Goal: Find specific page/section: Find specific page/section

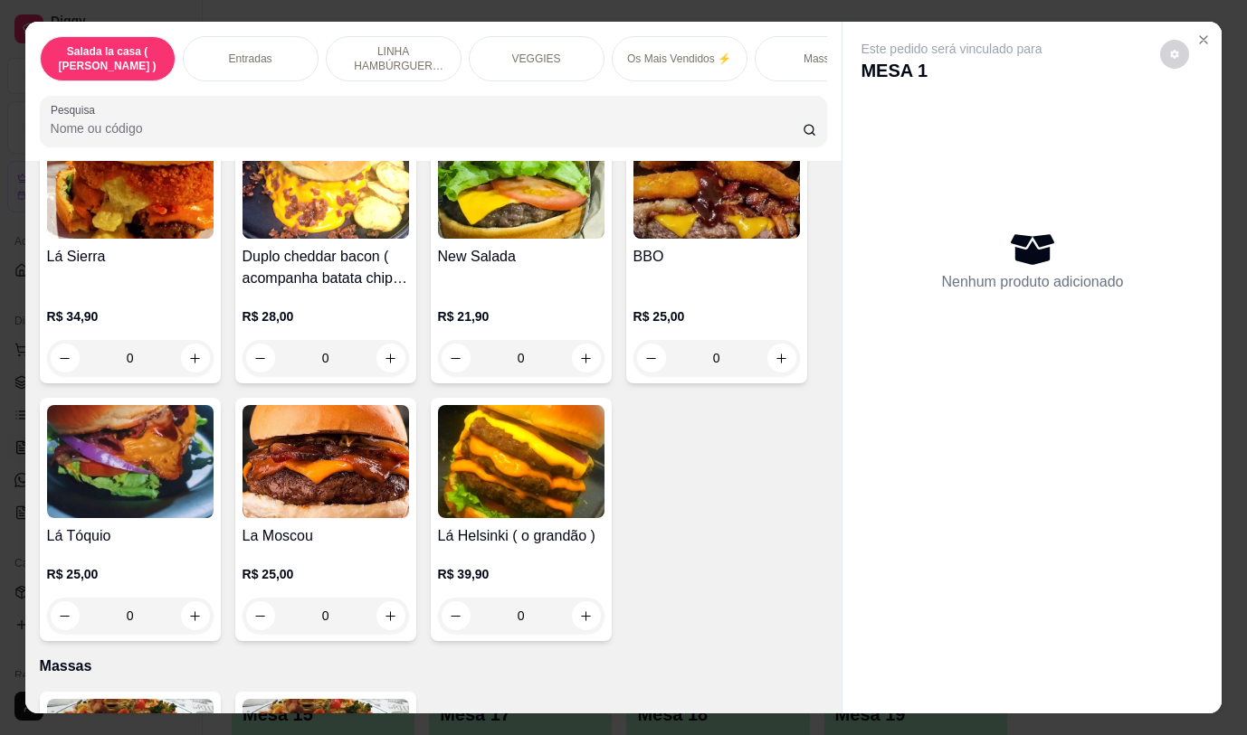
scroll to position [43, 0]
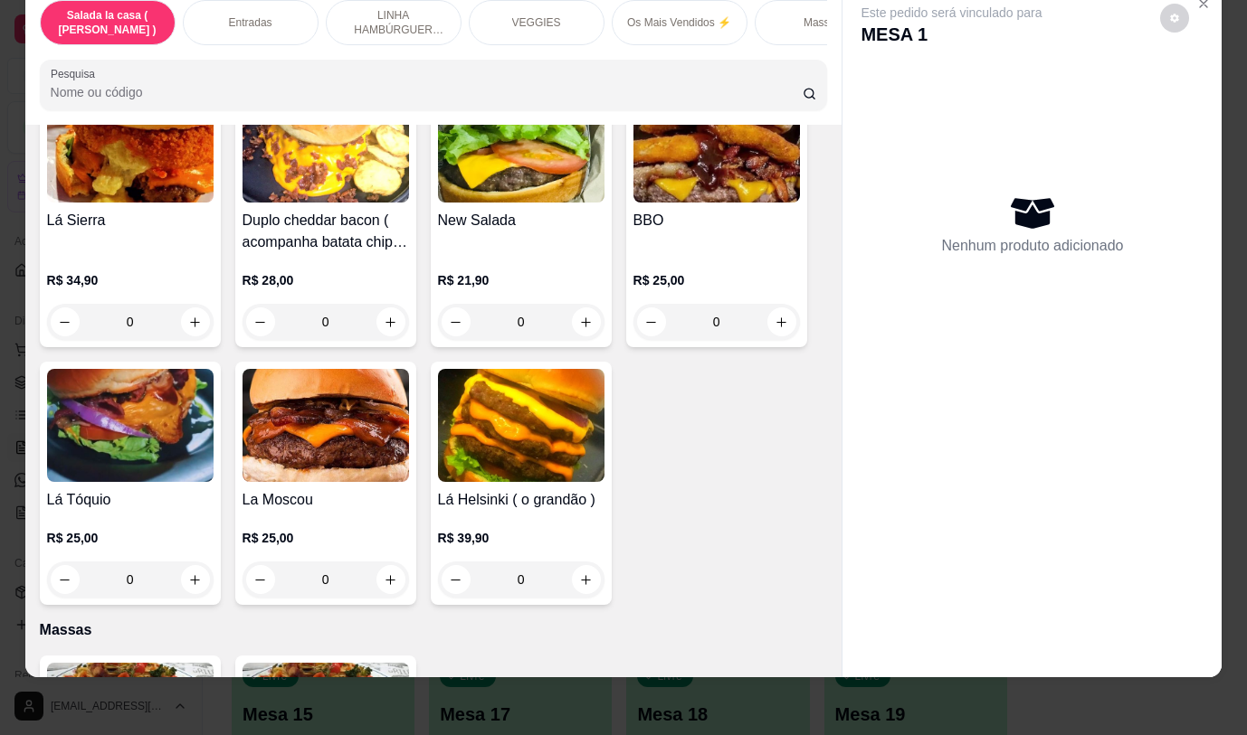
click at [954, 552] on div "Este pedido será vinculado para MESA 1 Nenhum produto adicionado" at bounding box center [1031, 317] width 379 height 662
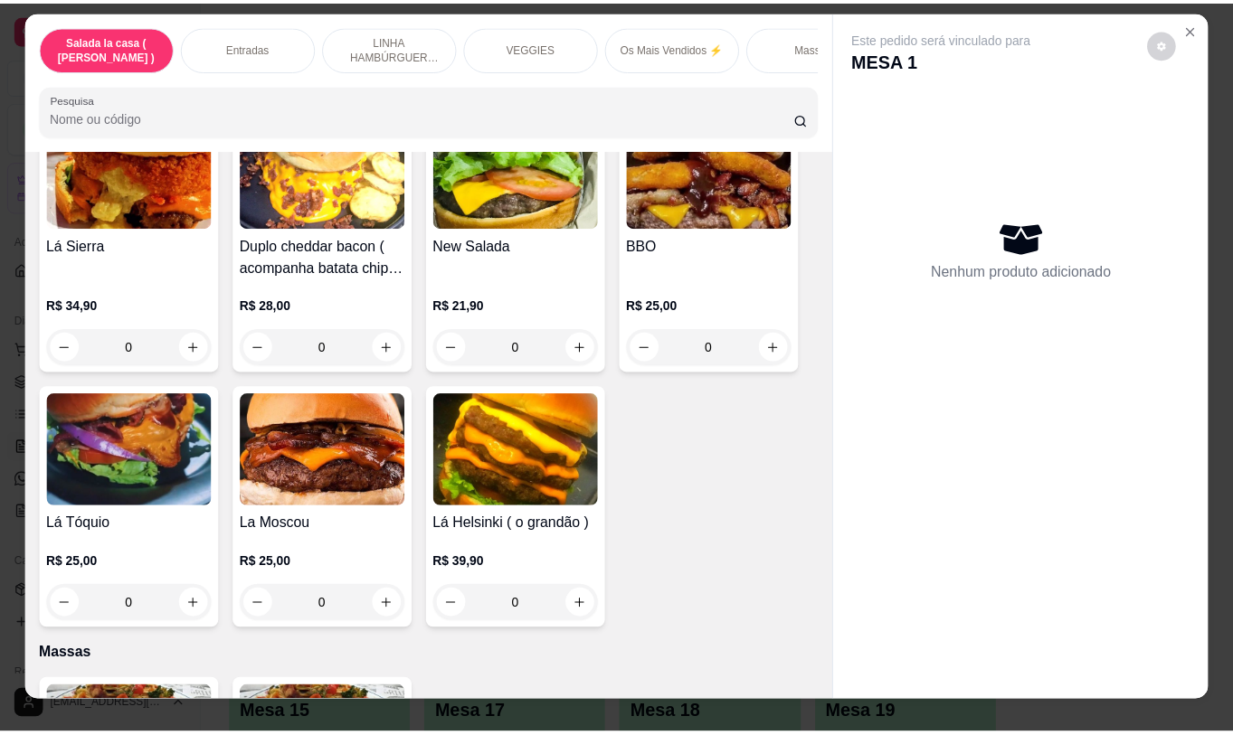
scroll to position [0, 0]
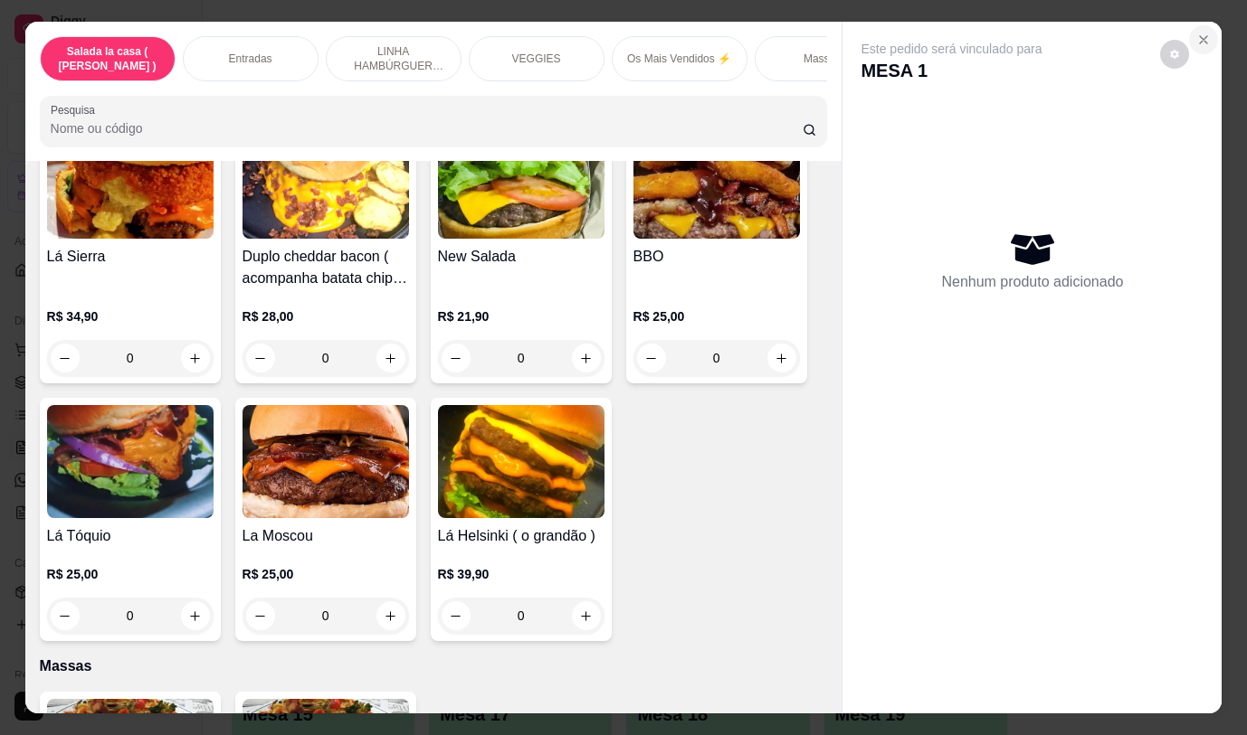
click at [1202, 33] on icon "Close" at bounding box center [1203, 40] width 14 height 14
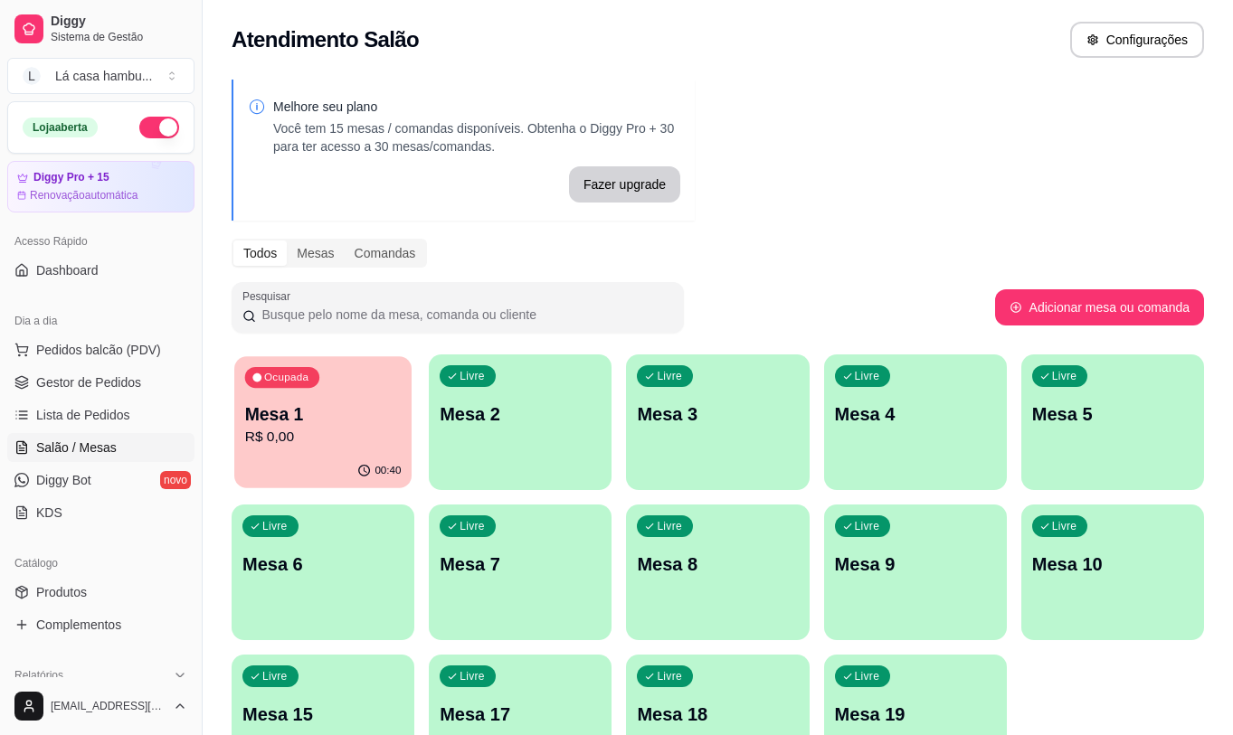
click at [361, 445] on p "R$ 0,00" at bounding box center [323, 437] width 156 height 21
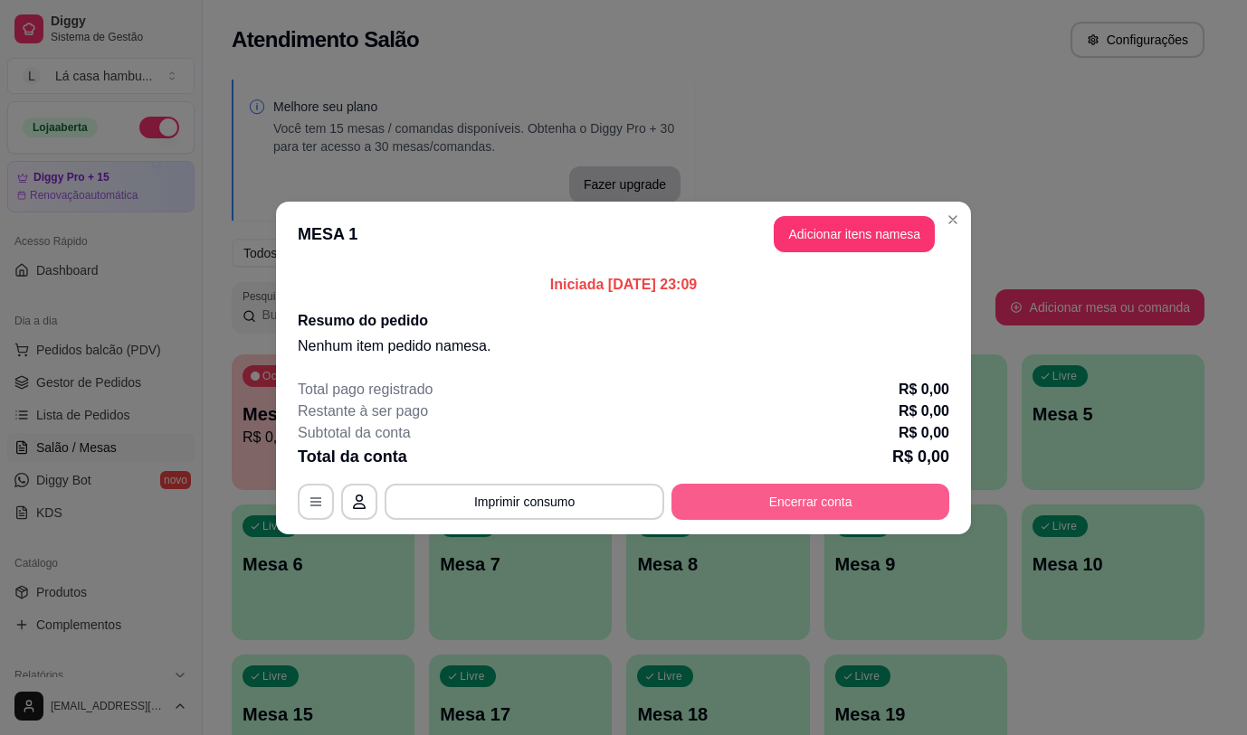
click at [746, 507] on button "Encerrar conta" at bounding box center [810, 502] width 278 height 36
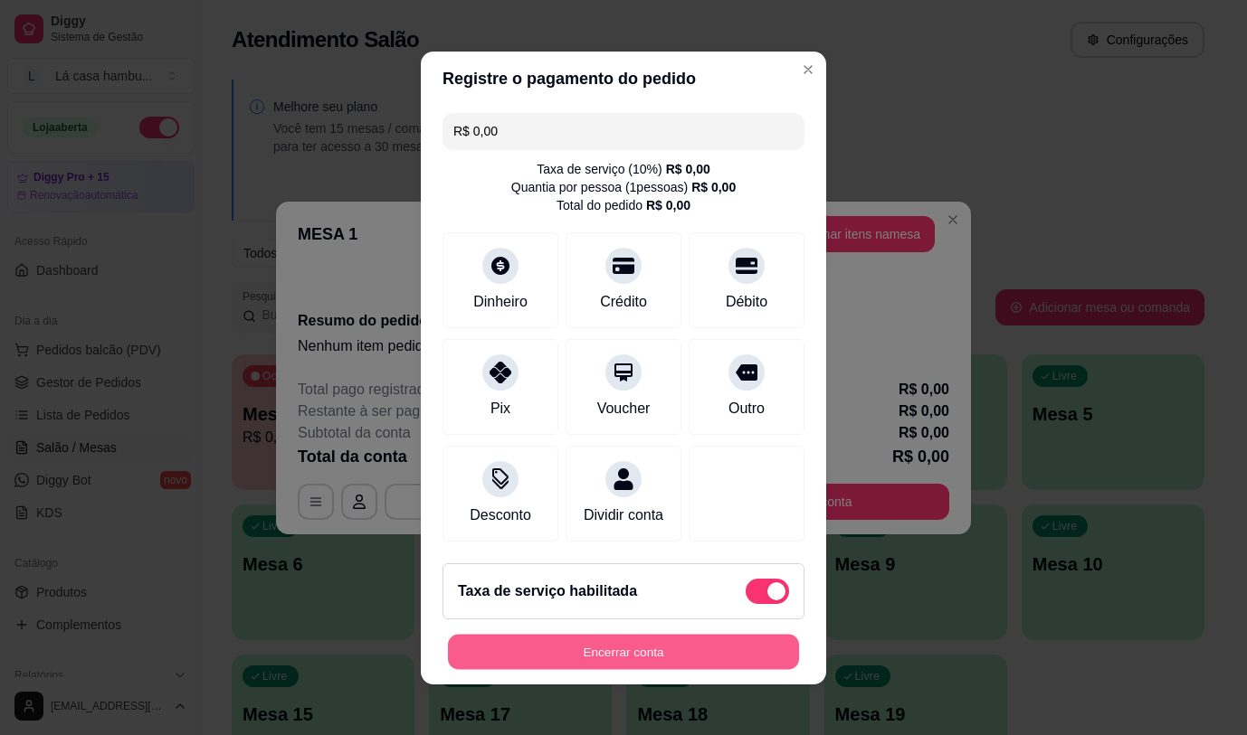
click at [663, 666] on button "Encerrar conta" at bounding box center [623, 651] width 351 height 35
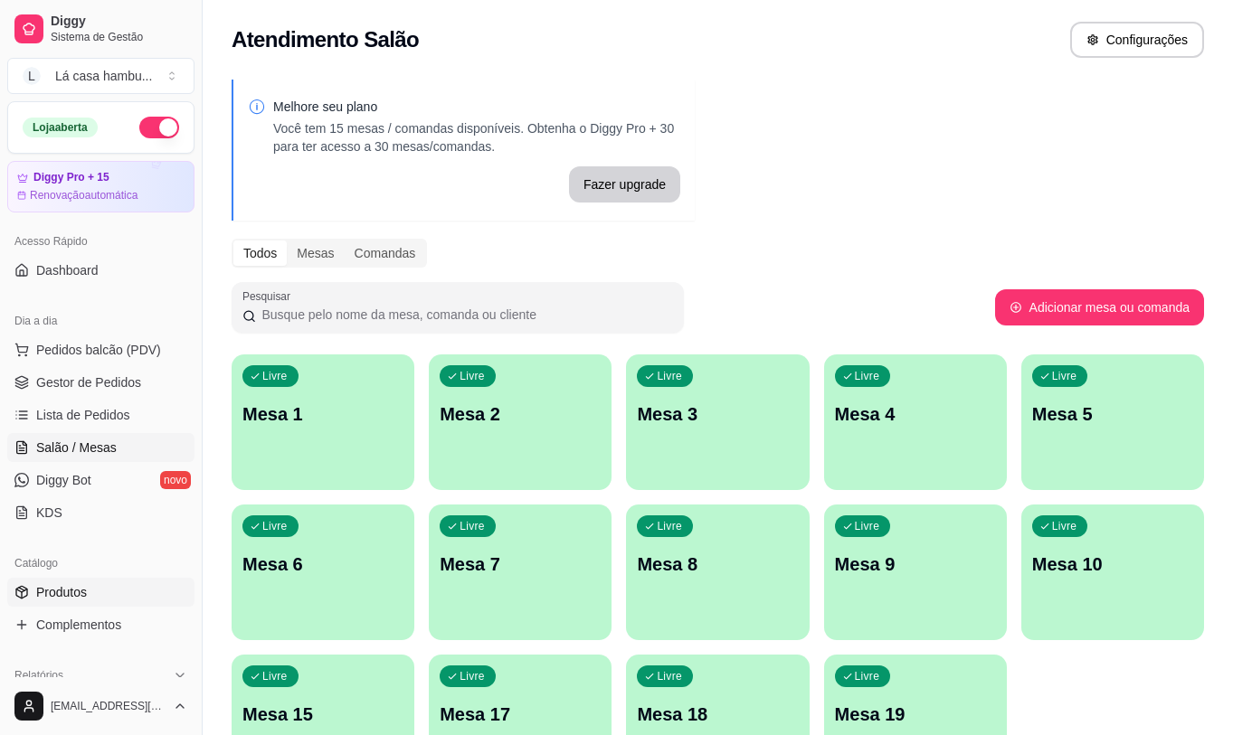
click at [66, 587] on span "Produtos" at bounding box center [61, 592] width 51 height 18
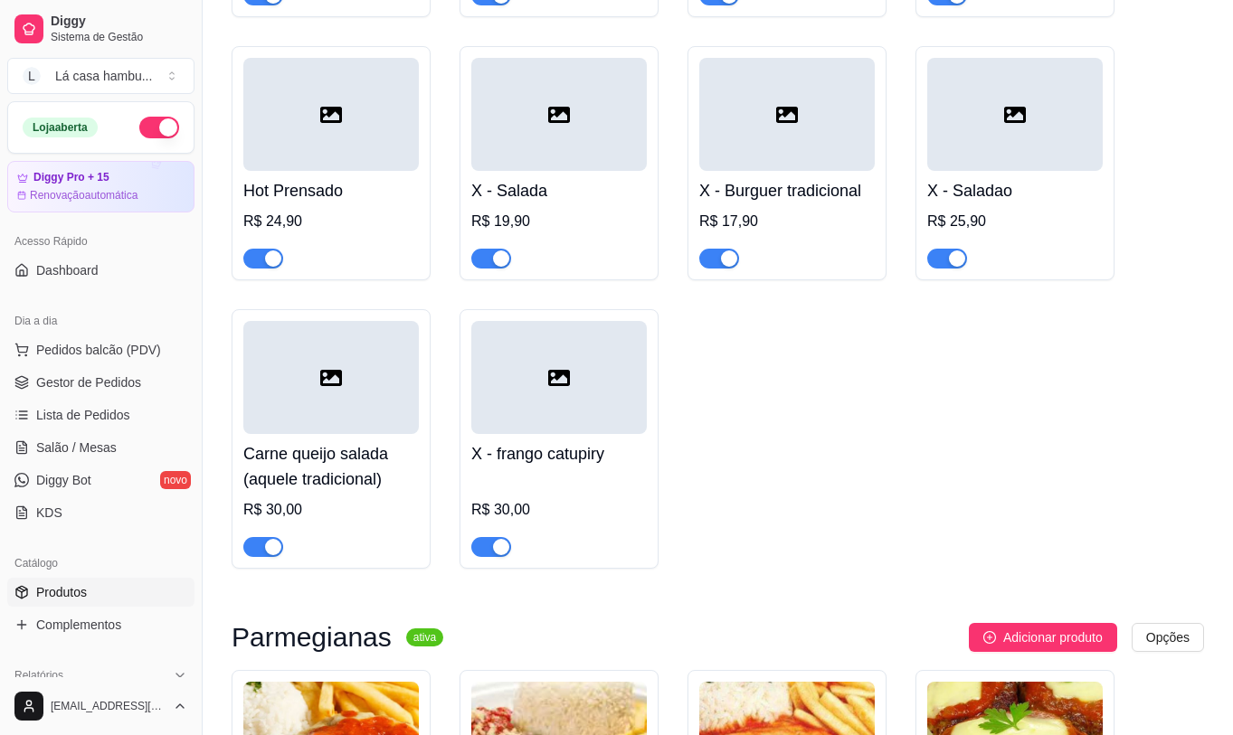
scroll to position [7599, 0]
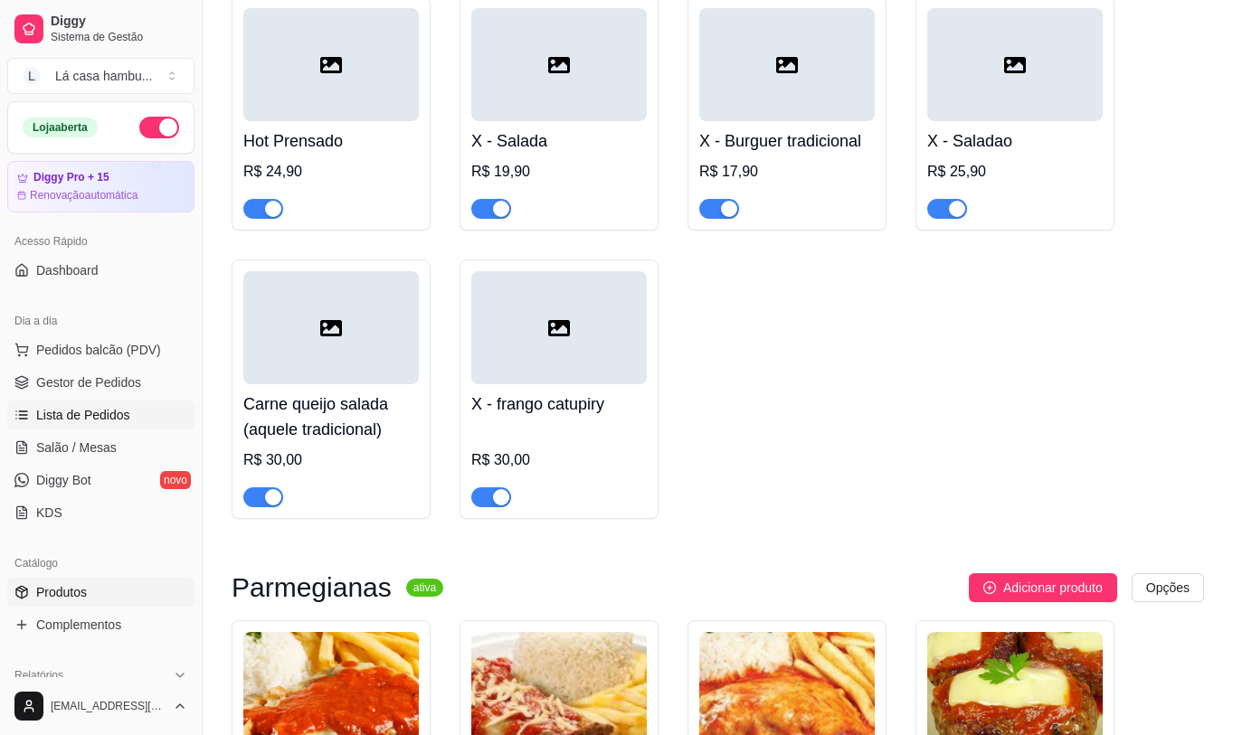
click at [123, 411] on span "Lista de Pedidos" at bounding box center [83, 415] width 94 height 18
